Goal: Information Seeking & Learning: Learn about a topic

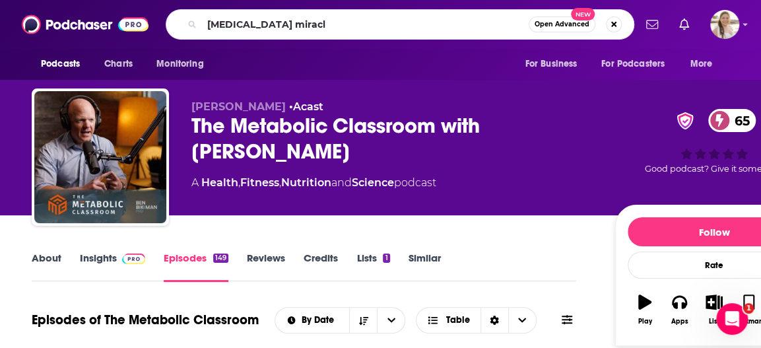
type input "[MEDICAL_DATA] miracle"
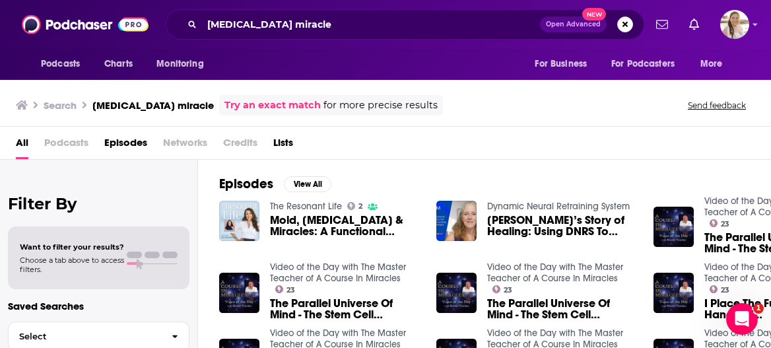
click at [332, 233] on span "Mold, [MEDICAL_DATA] & Miracles: A Functional Medicine Journey of Resilience" at bounding box center [345, 226] width 151 height 22
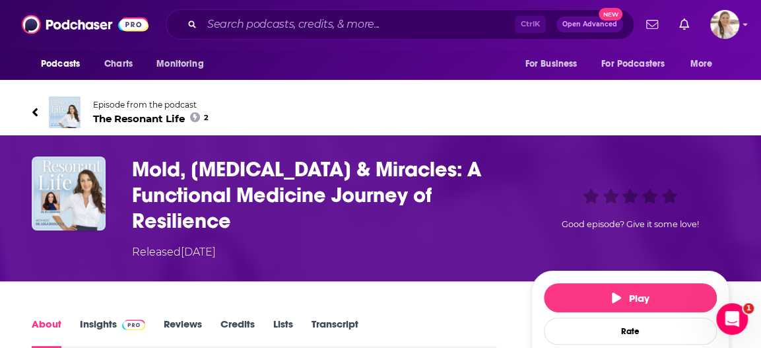
scroll to position [198, 0]
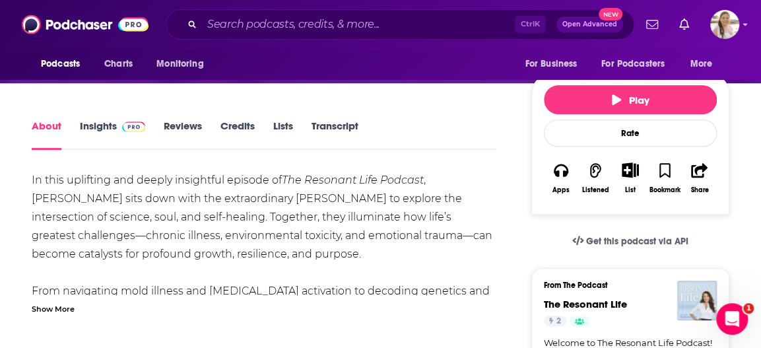
drag, startPoint x: 456, startPoint y: 338, endPoint x: 476, endPoint y: 339, distance: 20.5
click at [277, 23] on input "Search podcasts, credits, & more..." at bounding box center [358, 24] width 313 height 21
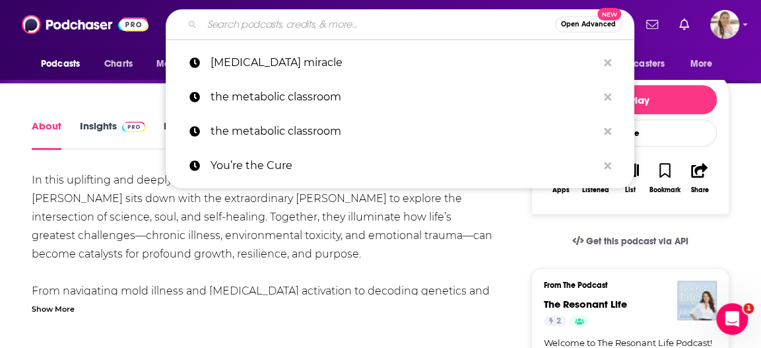
paste input "[MEDICAL_DATA] Matters"
type input "[MEDICAL_DATA] Matters"
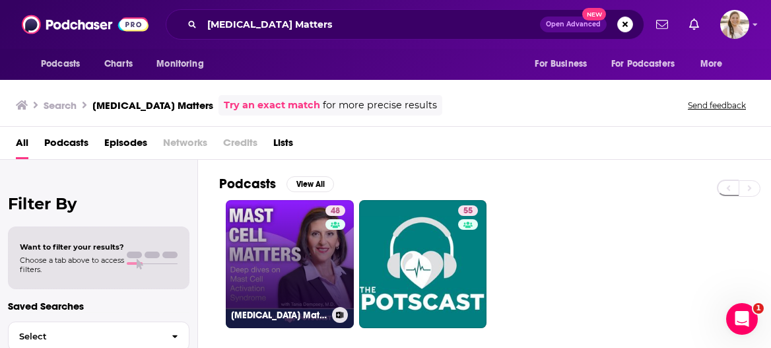
click at [262, 227] on link "48 [MEDICAL_DATA] Matters: Deep dives on MCAS with [PERSON_NAME], MD - Presente…" at bounding box center [290, 264] width 128 height 128
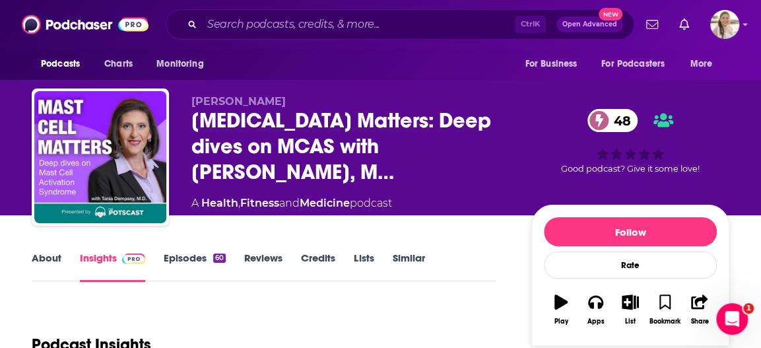
click at [207, 262] on link "Episodes 60" at bounding box center [195, 267] width 62 height 30
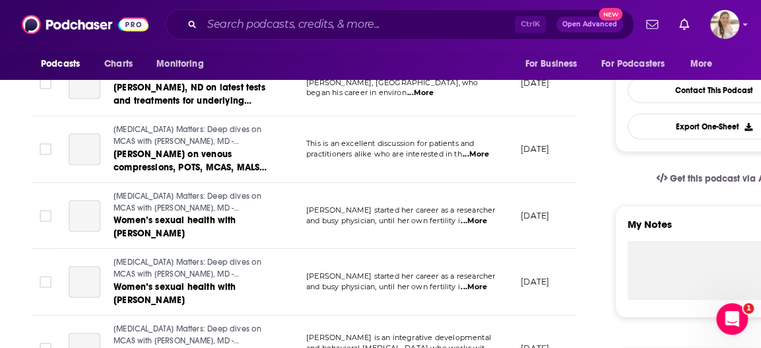
scroll to position [198, 0]
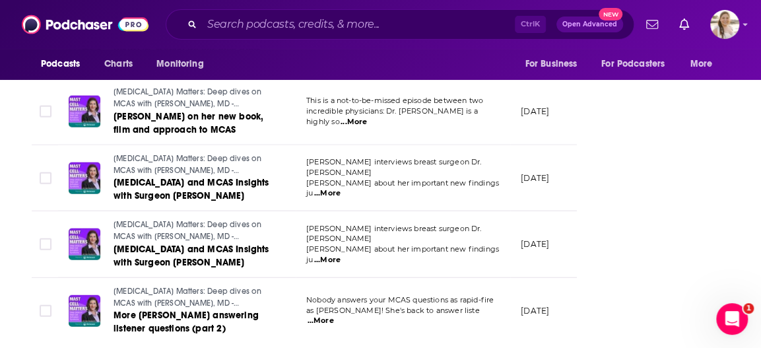
scroll to position [1762, 0]
